Goal: Navigation & Orientation: Understand site structure

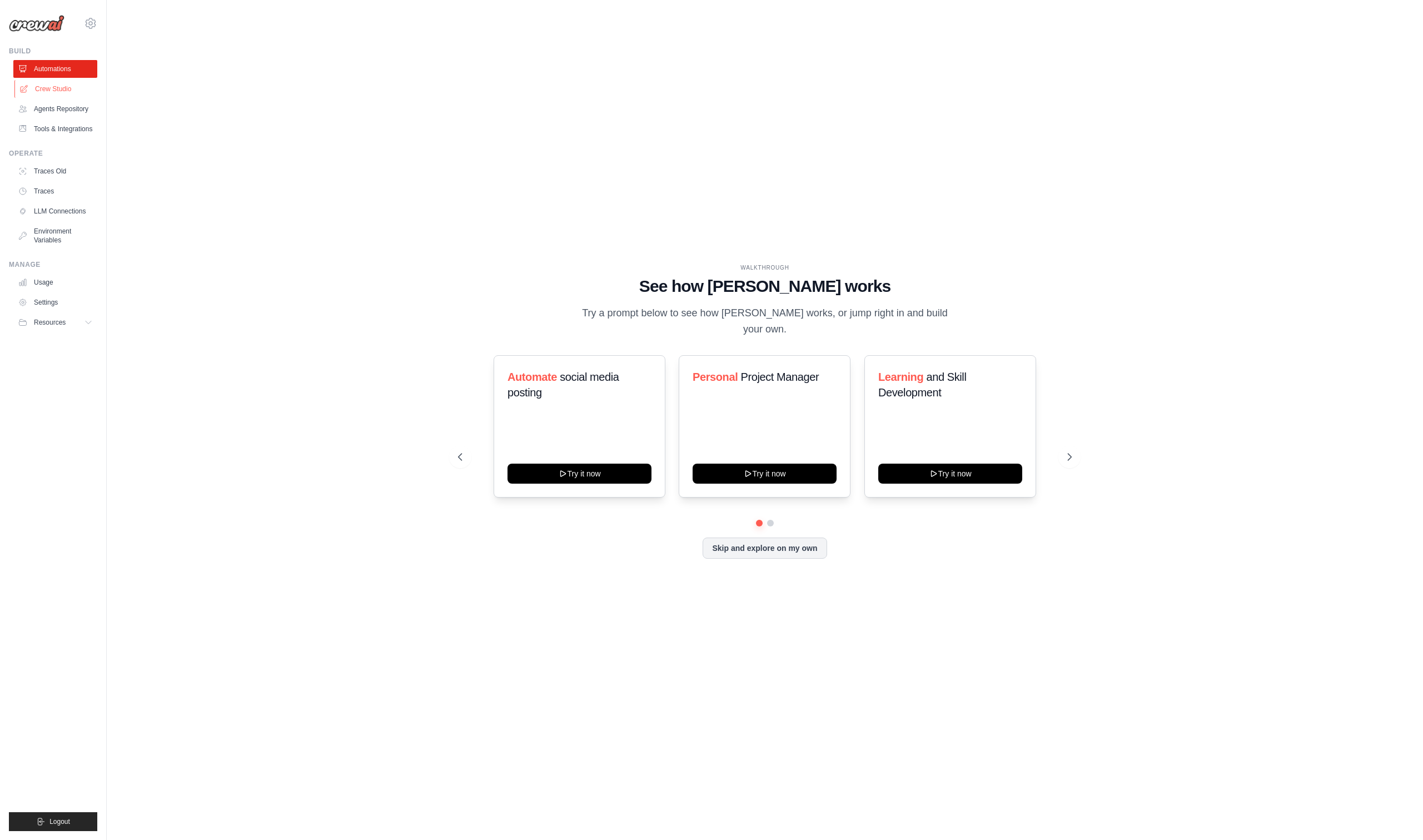
click at [67, 91] on link "Crew Studio" at bounding box center [56, 89] width 84 height 18
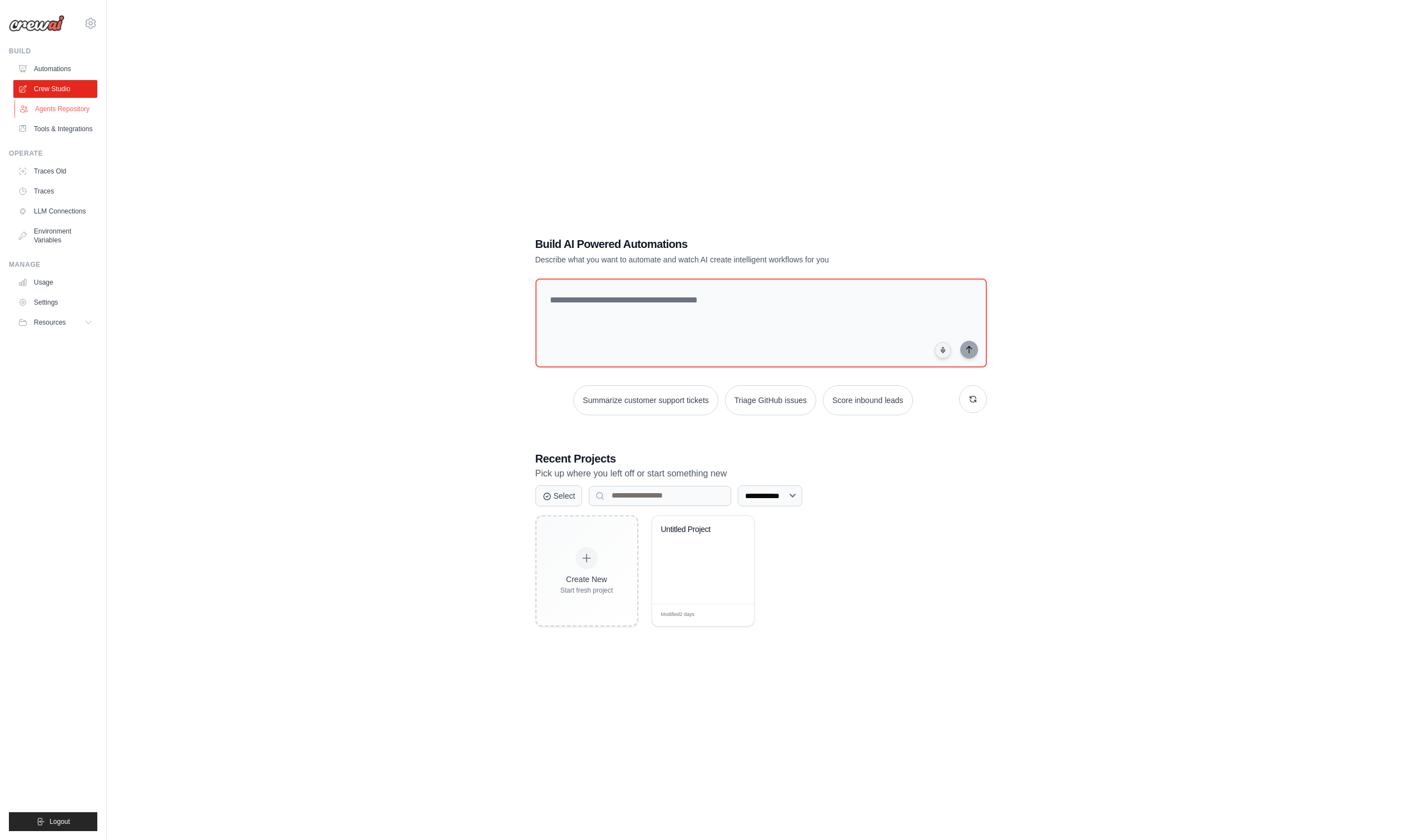
click at [89, 109] on link "Agents Repository" at bounding box center [56, 109] width 84 height 18
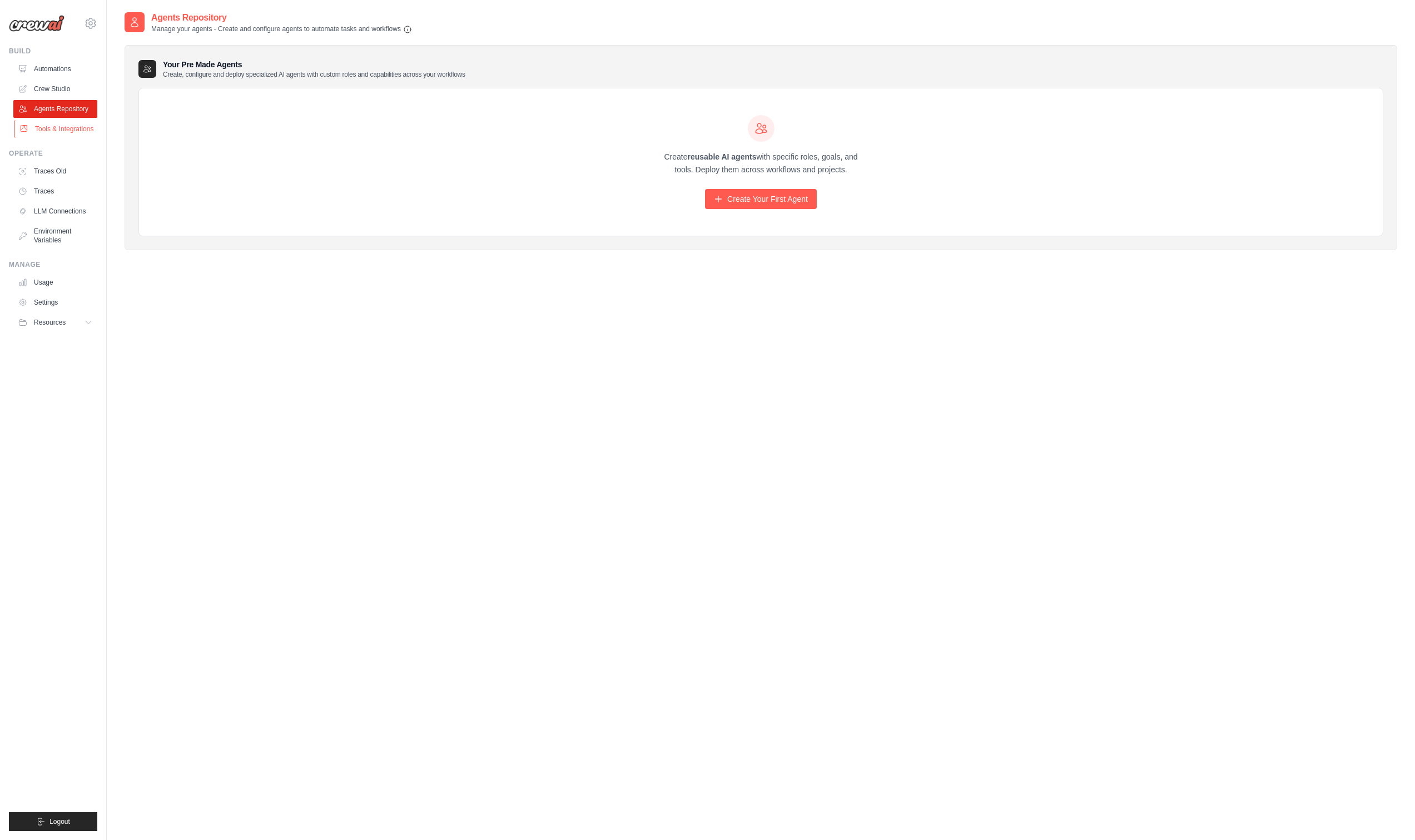
click at [85, 125] on link "Tools & Integrations" at bounding box center [56, 129] width 84 height 18
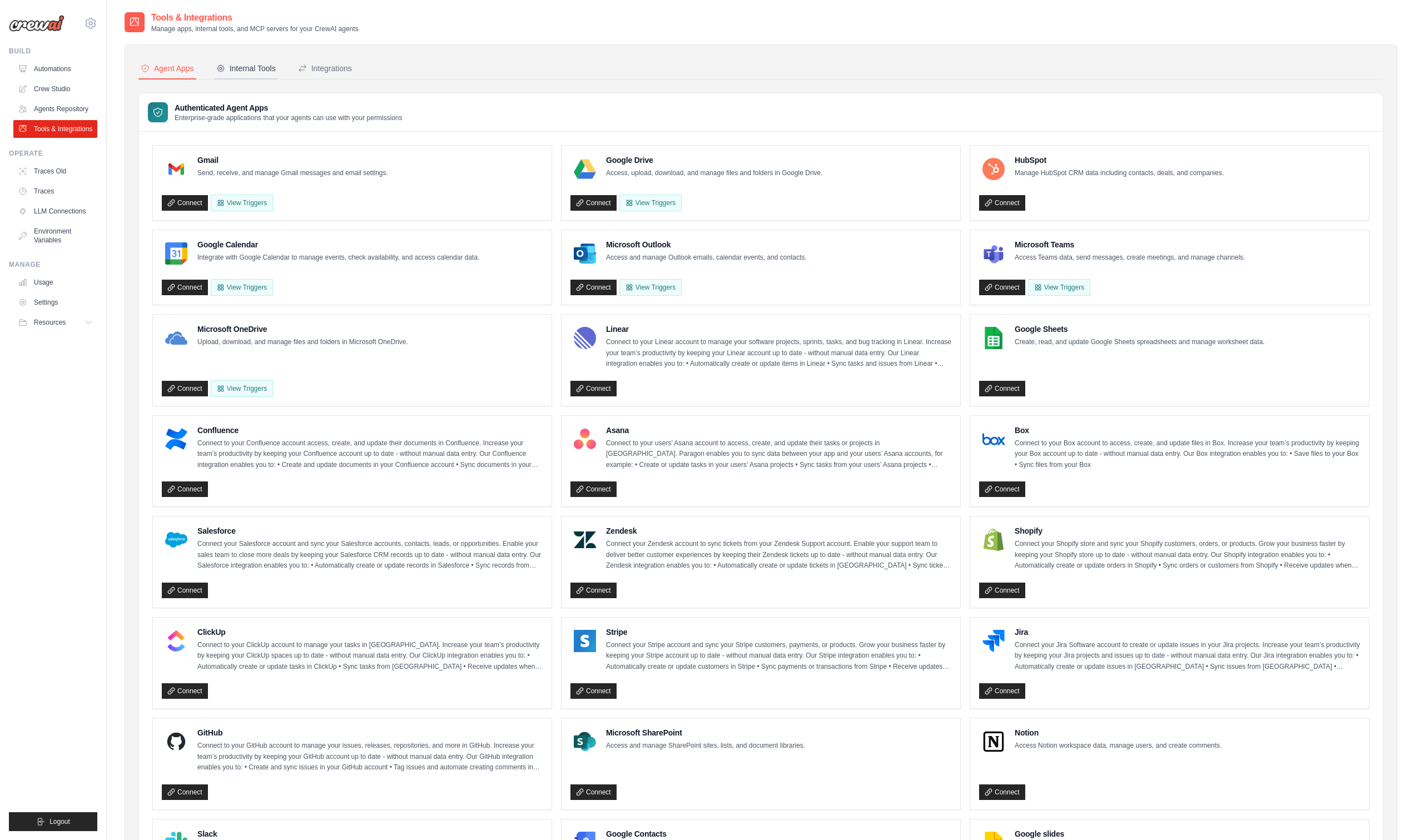
click at [247, 75] on button "Internal Tools" at bounding box center [246, 69] width 64 height 21
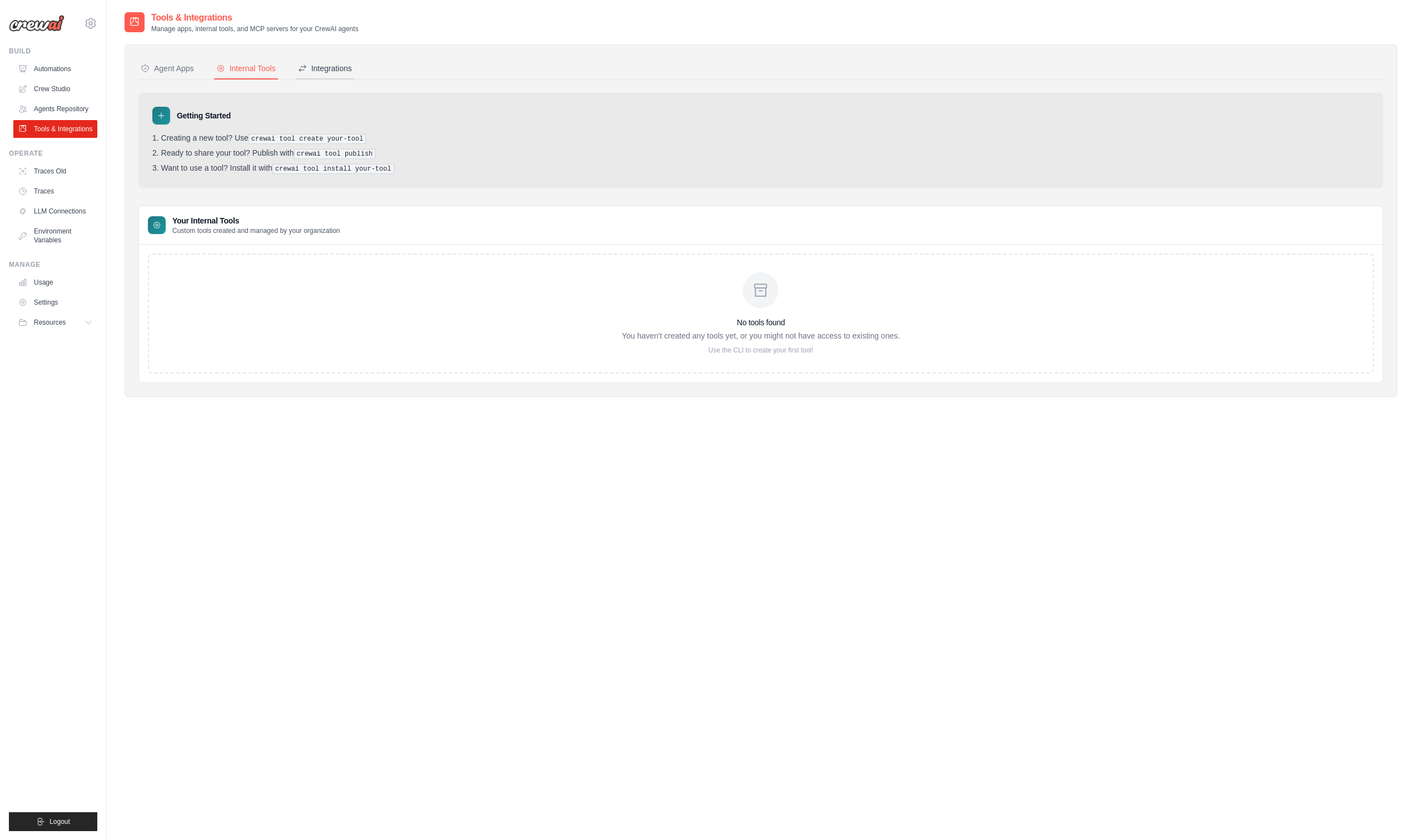
click at [354, 71] on button "Integrations" at bounding box center [325, 69] width 58 height 21
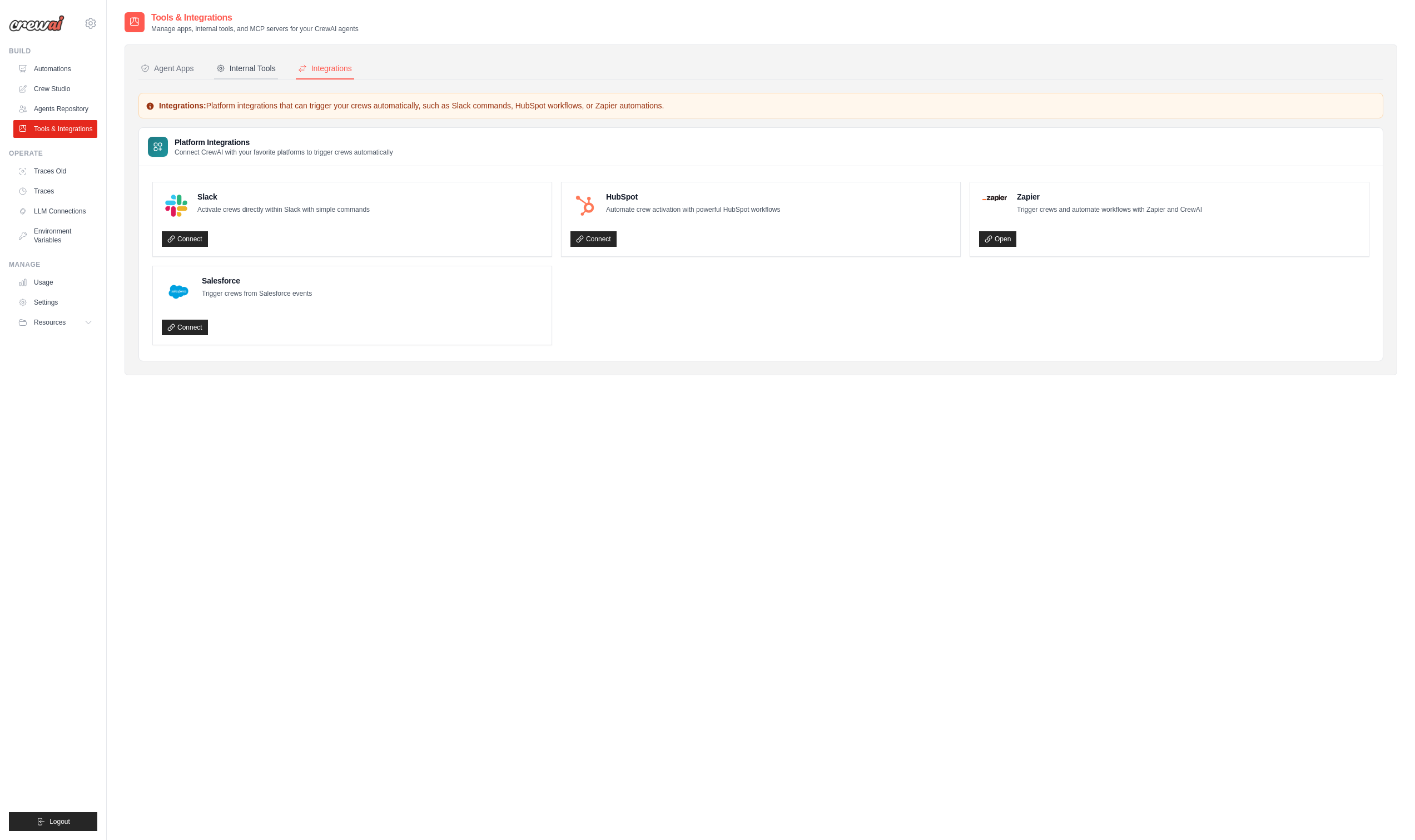
click at [254, 75] on button "Internal Tools" at bounding box center [246, 69] width 64 height 21
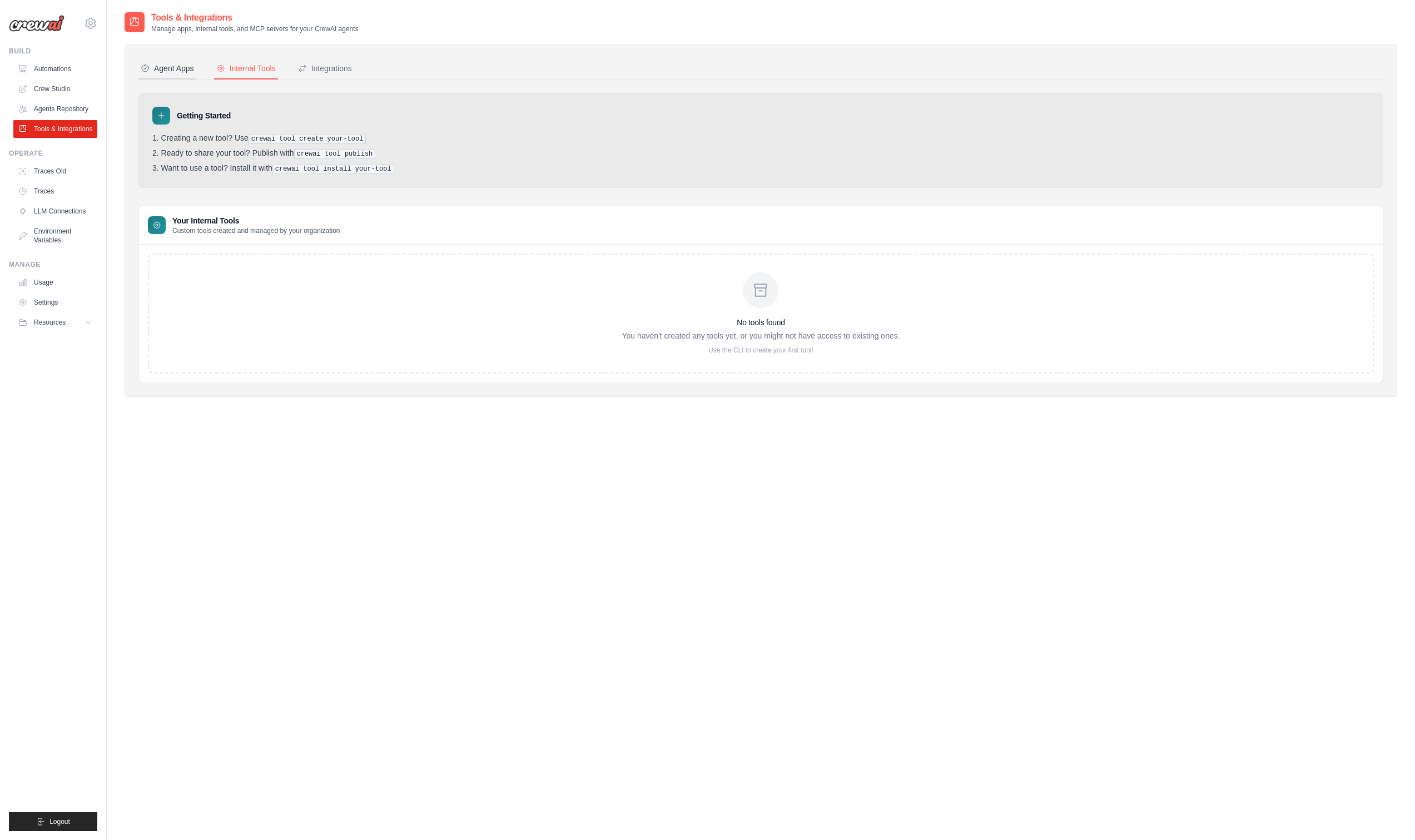
click at [183, 67] on div "Agent Apps" at bounding box center [167, 68] width 53 height 11
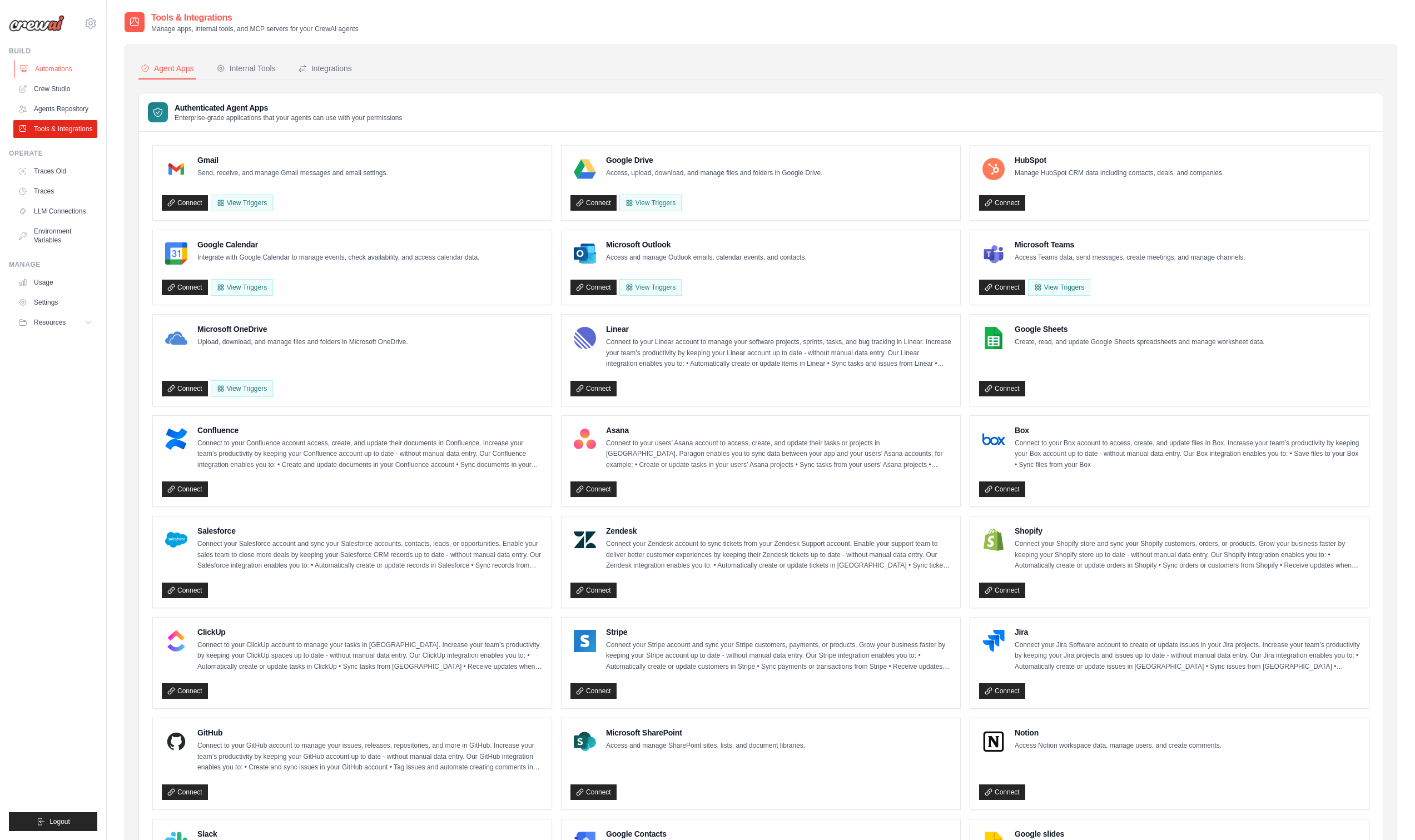
click at [53, 73] on link "Automations" at bounding box center [56, 69] width 84 height 18
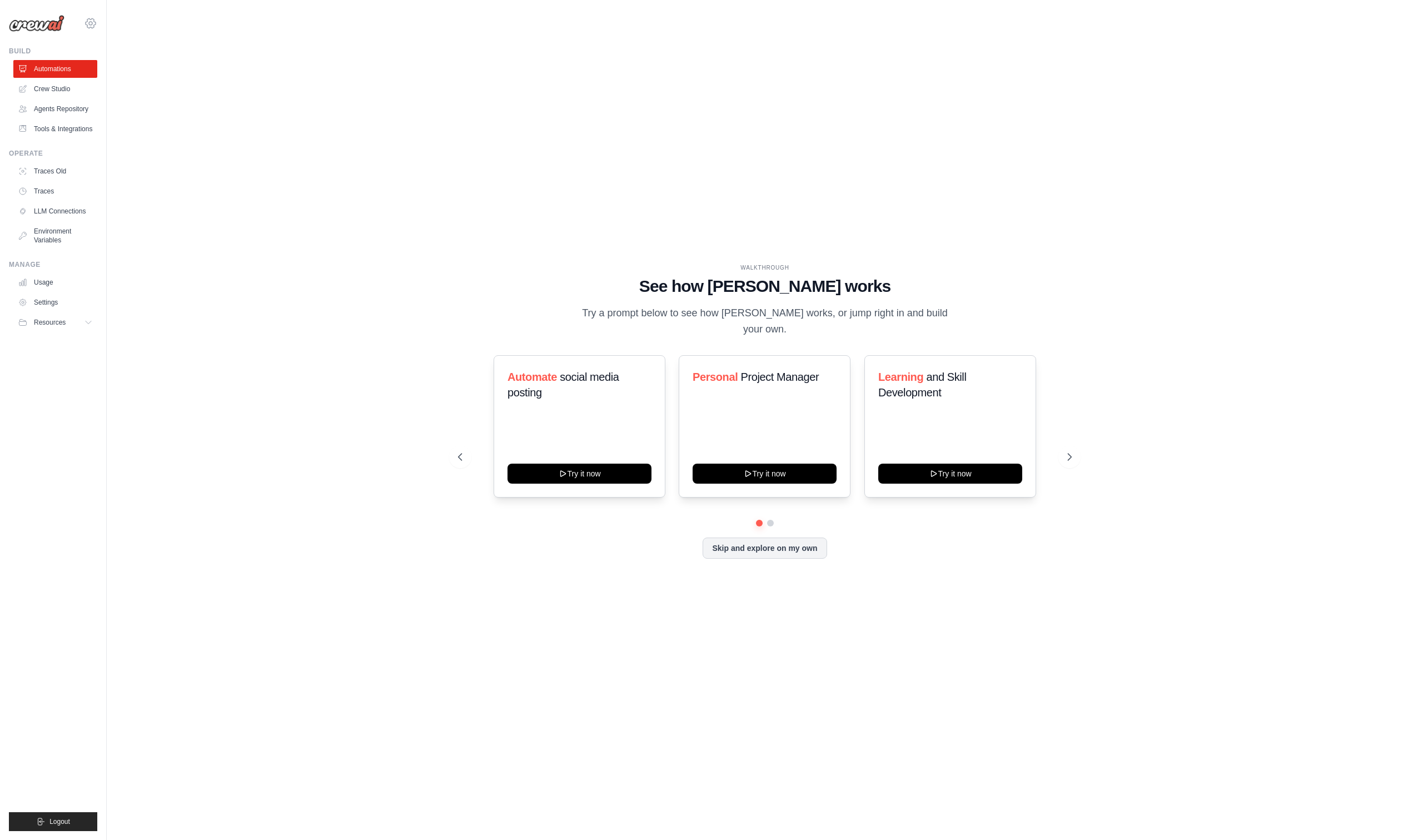
click at [91, 19] on icon at bounding box center [91, 23] width 13 height 13
click at [50, 29] on img at bounding box center [36, 23] width 55 height 17
click at [48, 16] on img at bounding box center [36, 23] width 55 height 17
click at [55, 12] on div "lifedesigner88@gmail.com Settings" at bounding box center [53, 18] width 88 height 36
click at [55, 19] on img at bounding box center [36, 23] width 55 height 17
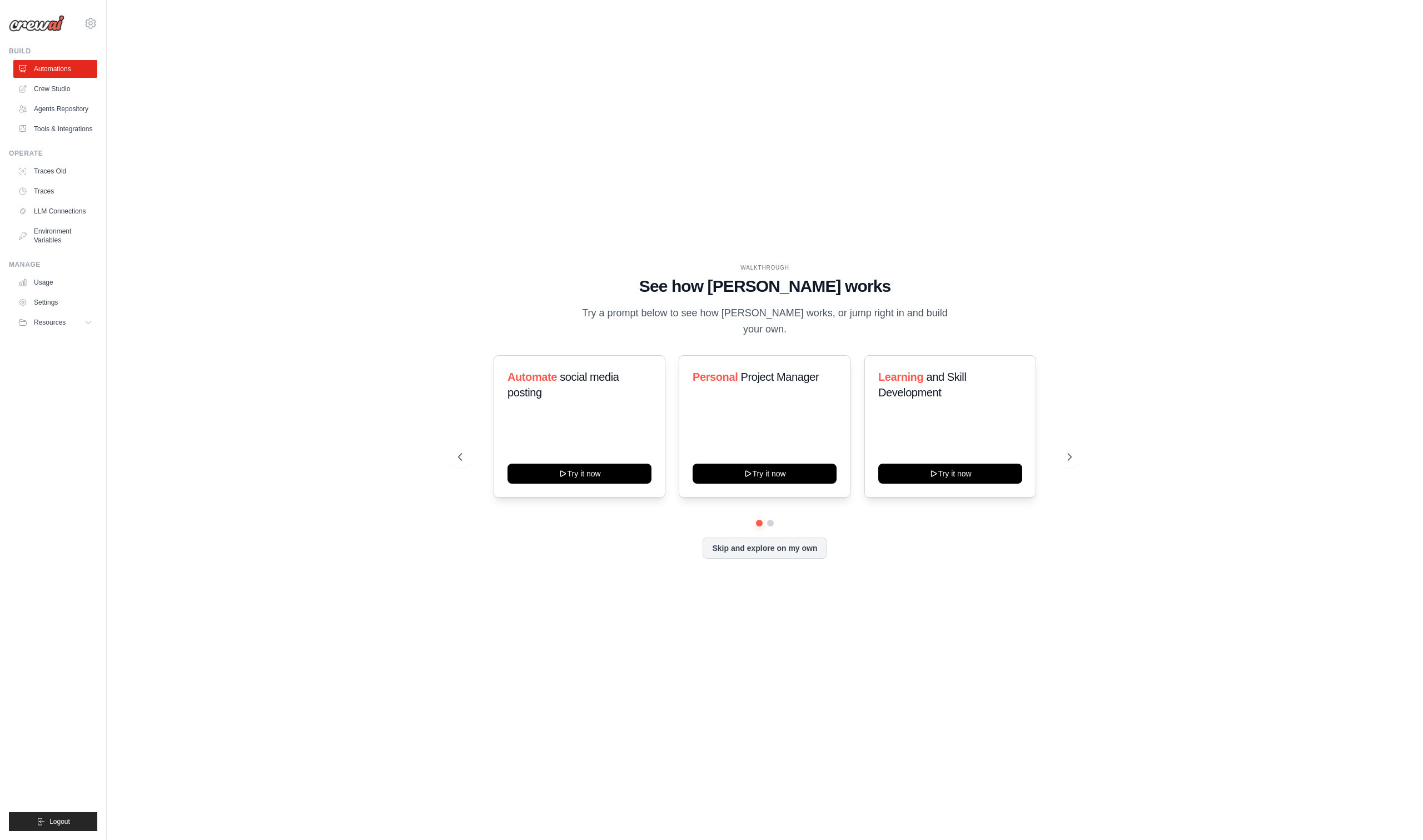
click at [38, 25] on img at bounding box center [36, 23] width 55 height 17
click at [89, 17] on icon at bounding box center [91, 23] width 13 height 13
click at [77, 327] on button "Resources" at bounding box center [56, 323] width 84 height 18
click at [84, 338] on span "Documentation" at bounding box center [61, 341] width 45 height 9
